Goal: Transaction & Acquisition: Purchase product/service

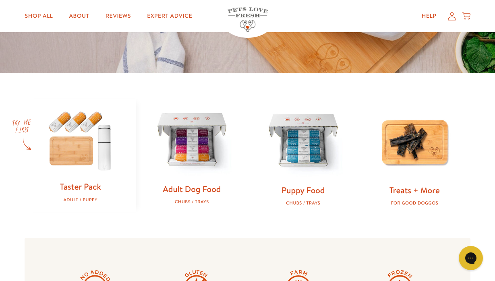
scroll to position [194, 0]
click at [191, 143] on img at bounding box center [192, 140] width 86 height 86
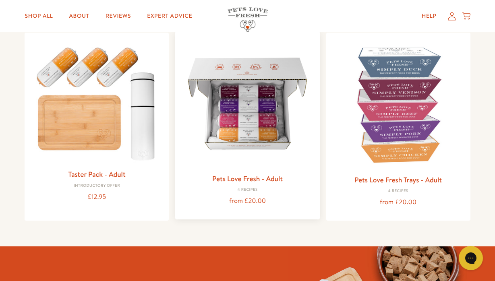
scroll to position [82, 0]
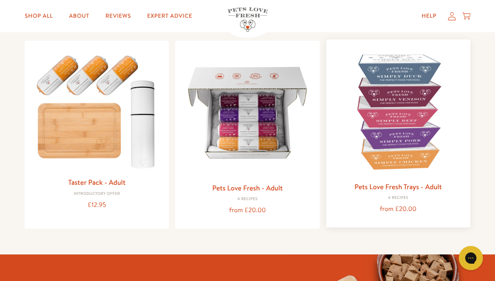
click at [388, 187] on link "Pets Love Fresh Trays - Adult" at bounding box center [398, 187] width 87 height 10
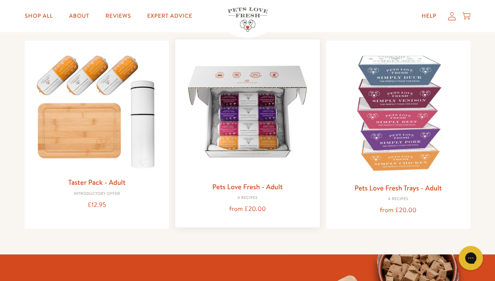
click at [249, 154] on img at bounding box center [247, 111] width 131 height 131
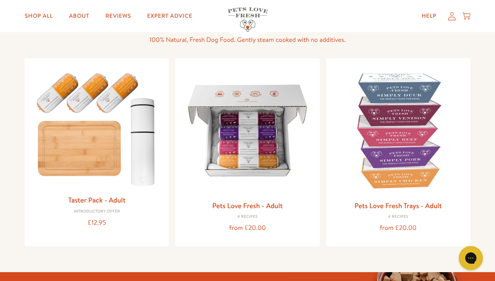
scroll to position [26, 0]
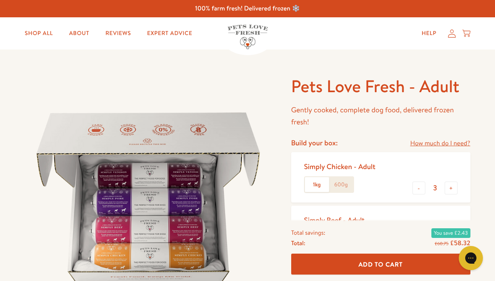
click at [428, 145] on link "How much do I need?" at bounding box center [440, 143] width 60 height 11
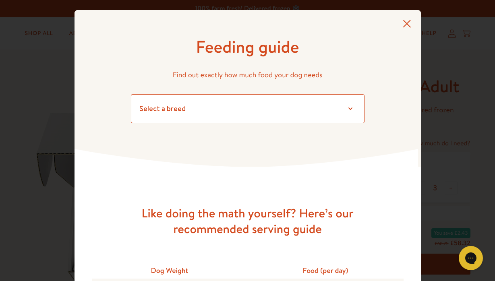
select select "24"
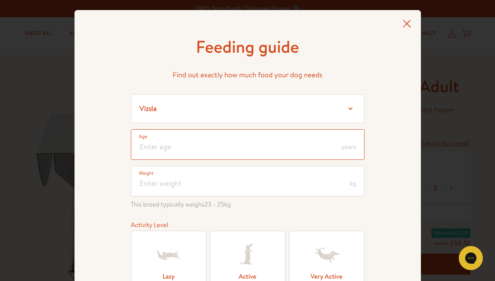
click at [257, 150] on input "number" at bounding box center [248, 144] width 234 height 31
type input "7"
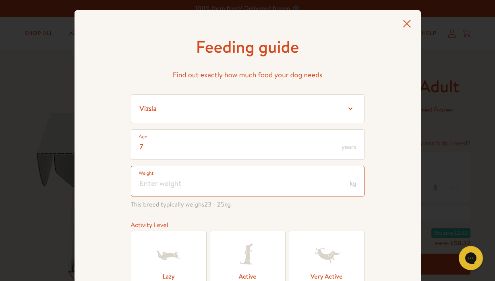
click at [237, 185] on input "number" at bounding box center [248, 181] width 234 height 31
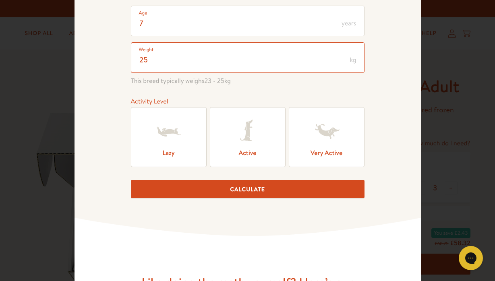
scroll to position [125, 0]
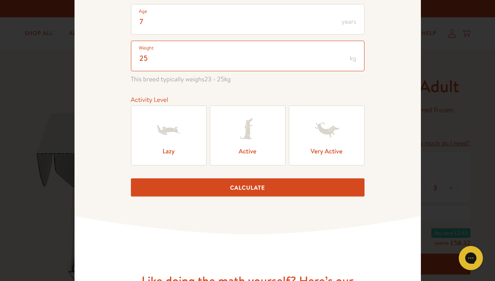
type input "25"
click at [327, 140] on icon at bounding box center [327, 130] width 32 height 32
click at [0, 0] on input "Very Active" at bounding box center [0, 0] width 0 height 0
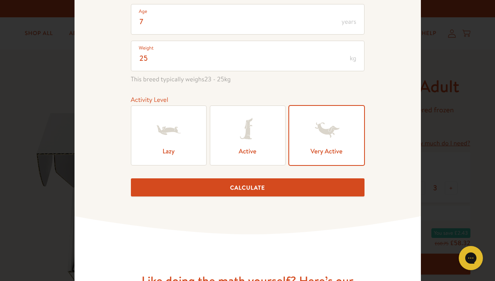
click at [281, 191] on button "Calculate" at bounding box center [248, 187] width 234 height 18
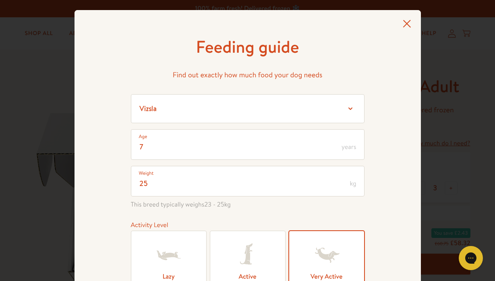
scroll to position [0, 0]
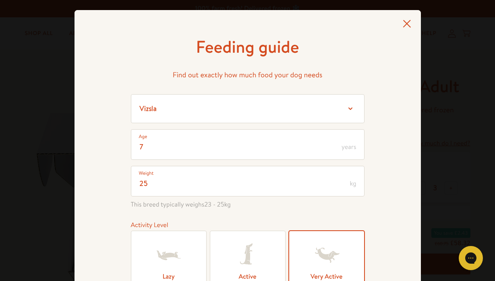
click at [407, 23] on icon at bounding box center [407, 24] width 8 height 8
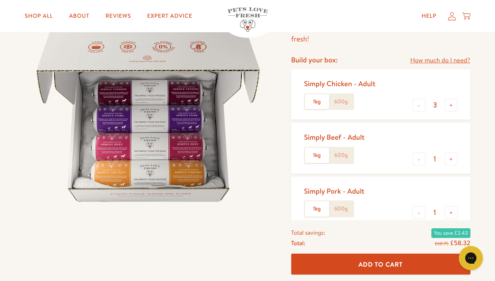
scroll to position [60, 0]
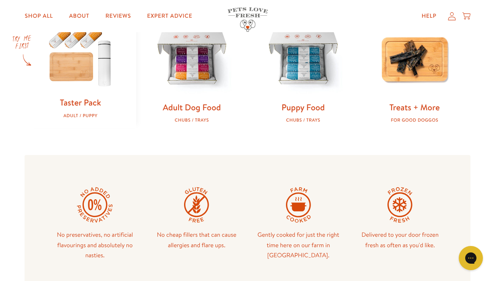
scroll to position [292, 0]
